Goal: Find specific fact: Find specific page/section

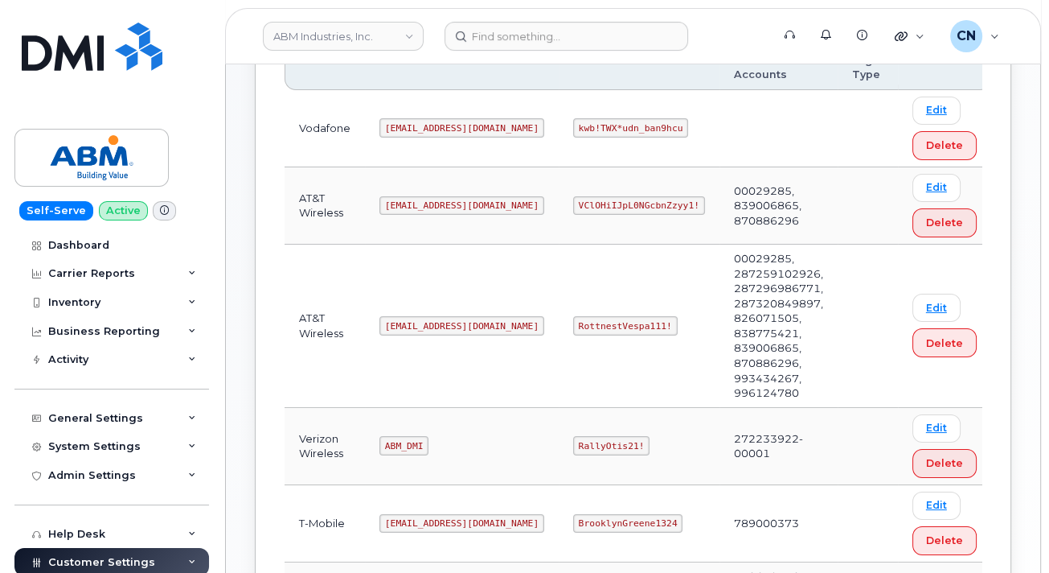
scroll to position [286, 0]
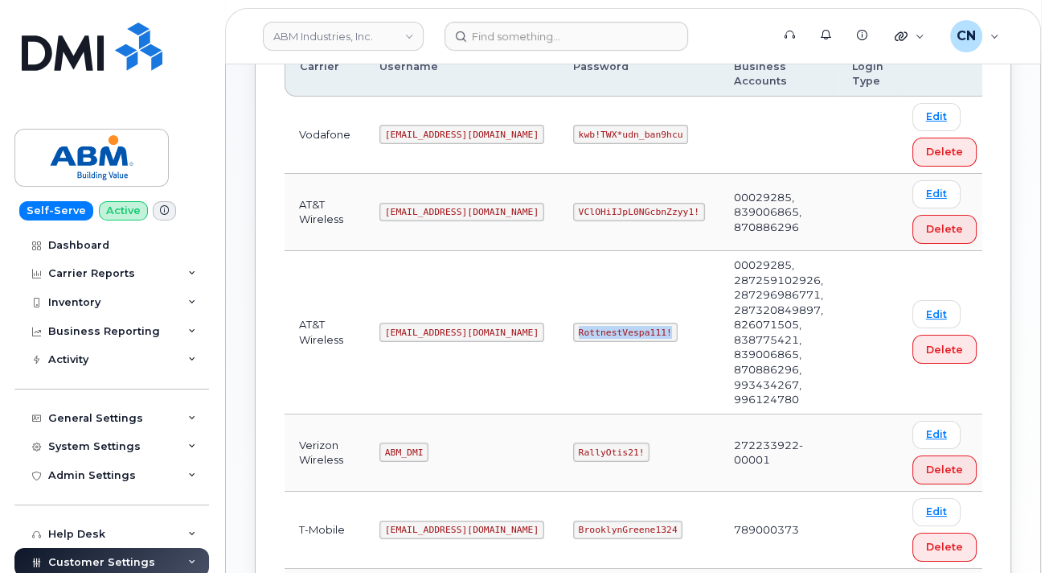
drag, startPoint x: 515, startPoint y: 307, endPoint x: 617, endPoint y: 311, distance: 102.2
click at [617, 311] on td "RottnestVespa111!" at bounding box center [639, 332] width 161 height 163
copy code "RottnestVespa111!"
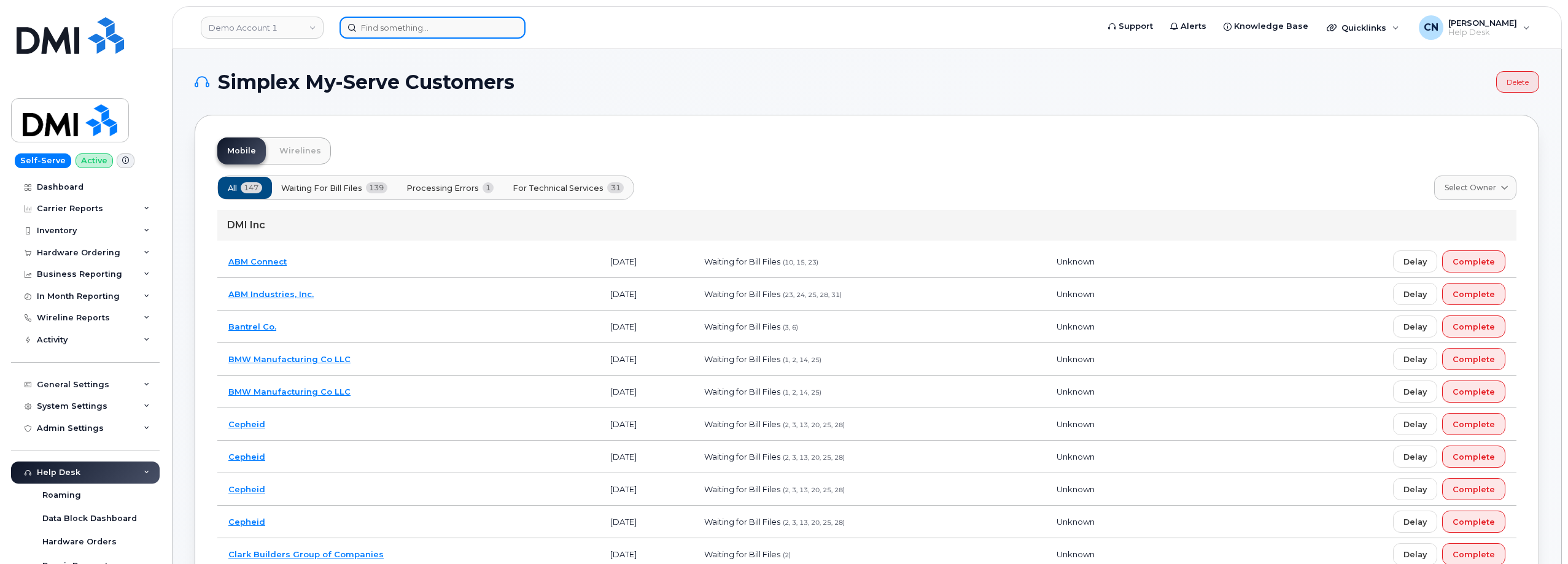
click at [490, 27] on input at bounding box center [433, 27] width 186 height 22
paste input "7209179367"
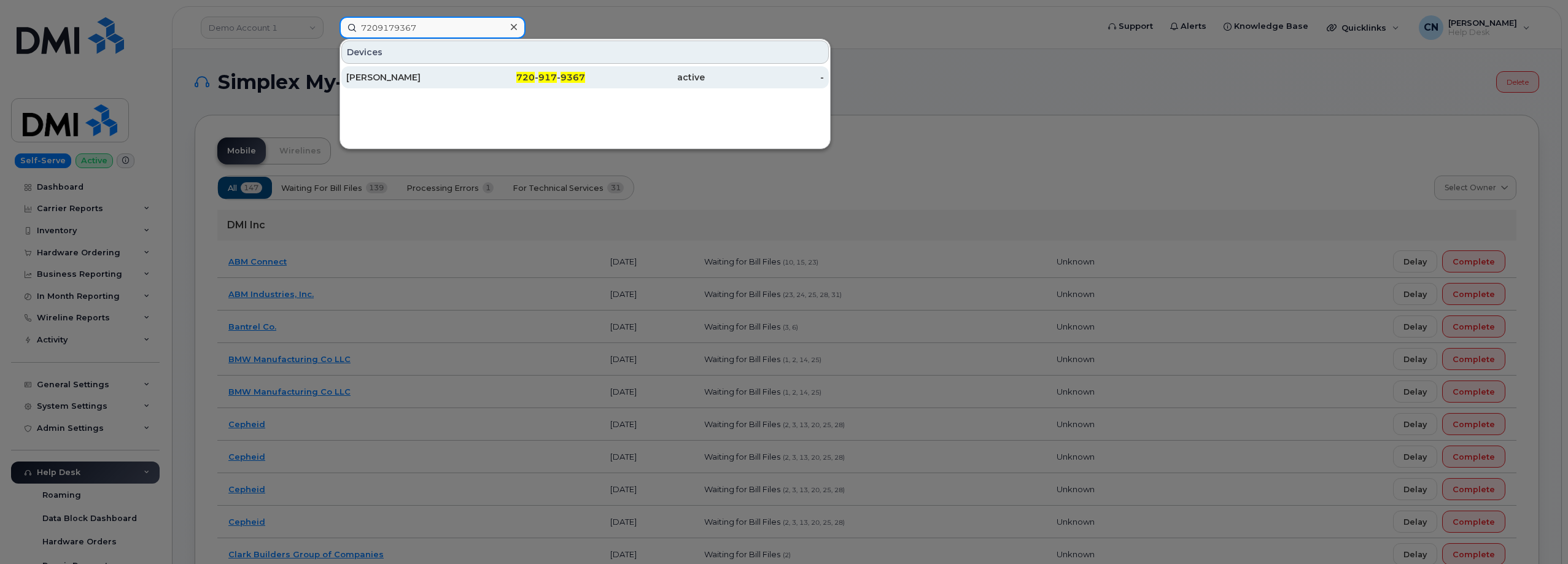
type input "7209179367"
click at [376, 86] on div "[PERSON_NAME]" at bounding box center [406, 77] width 120 height 22
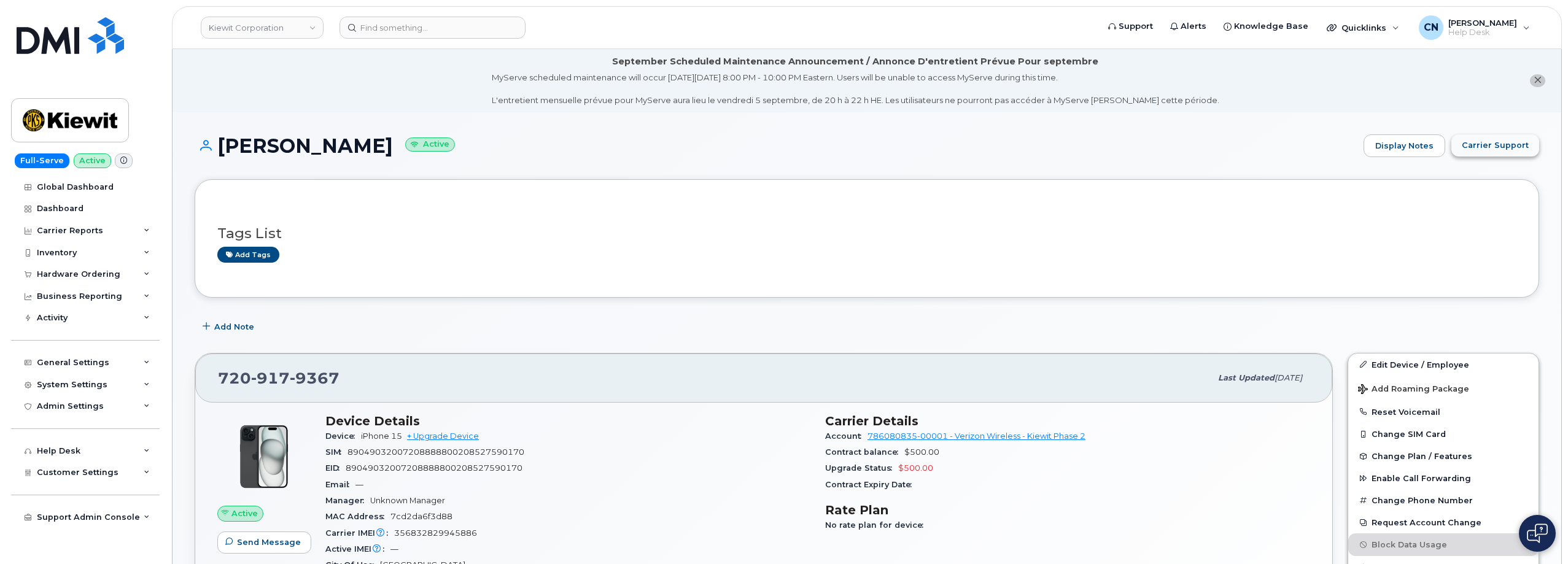
click at [1503, 143] on span "Carrier Support" at bounding box center [1495, 145] width 67 height 11
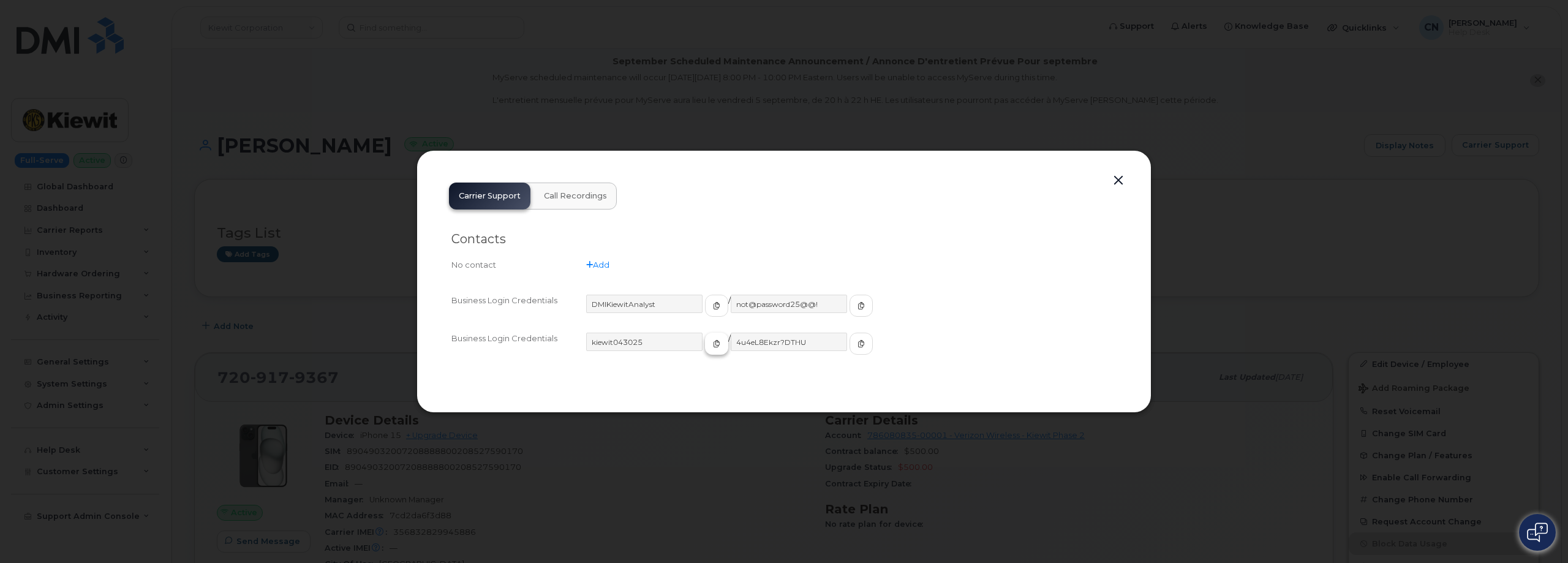
click at [705, 342] on button "button" at bounding box center [717, 344] width 24 height 22
click at [855, 341] on span "button" at bounding box center [861, 344] width 11 height 11
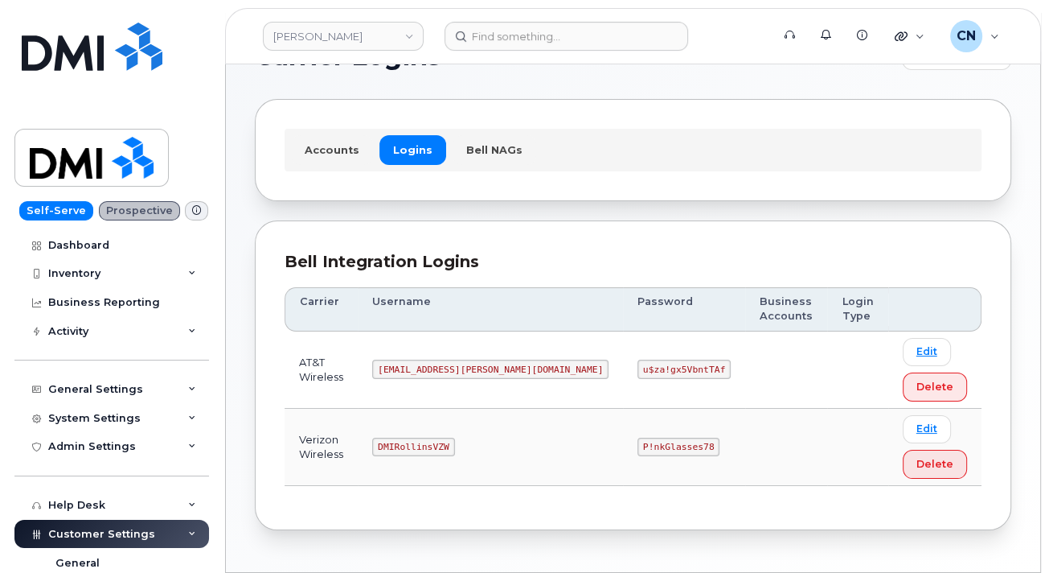
scroll to position [99, 0]
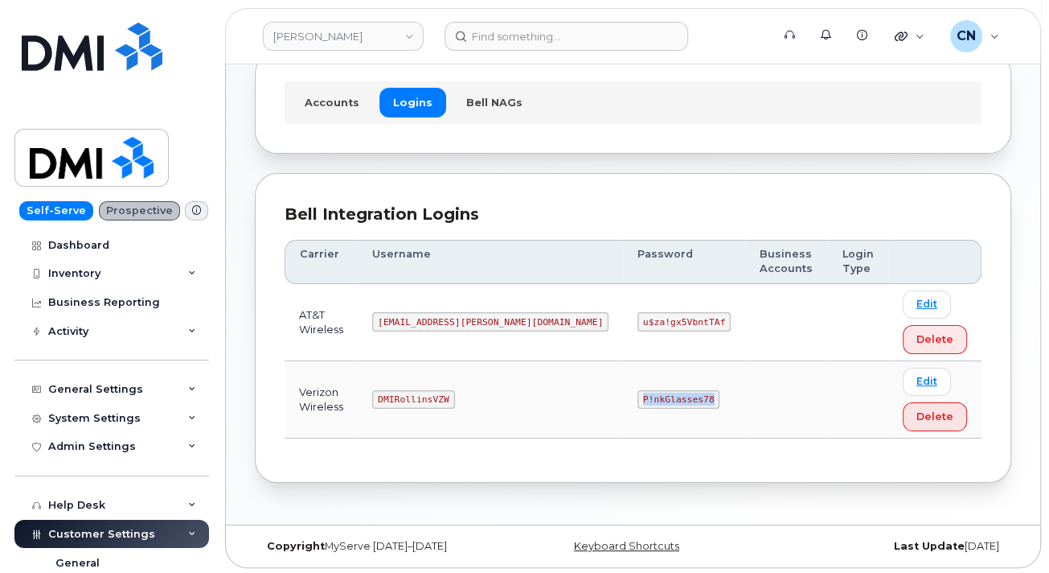
drag, startPoint x: 548, startPoint y: 395, endPoint x: 646, endPoint y: 399, distance: 99.0
click at [646, 399] on tr "Verizon Wireless DMIRollinsVZW P!nkGlasses78 Edit Delete" at bounding box center [633, 399] width 697 height 77
copy code "P!nkGlasses78"
